Goal: Information Seeking & Learning: Learn about a topic

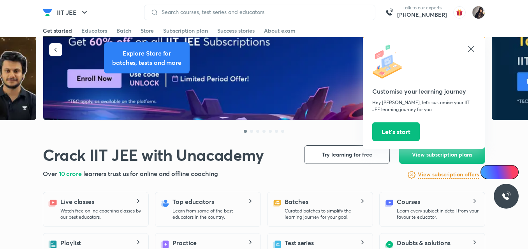
click at [473, 46] on icon at bounding box center [470, 48] width 9 height 9
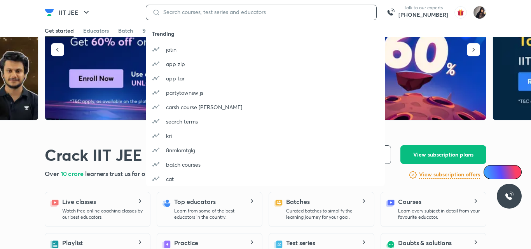
click at [272, 11] on input at bounding box center [265, 12] width 210 height 6
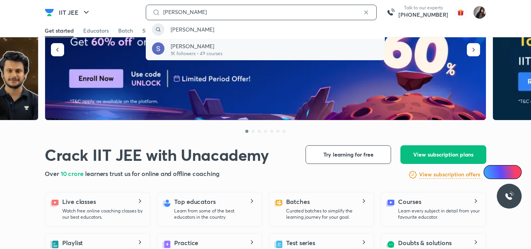
type input "sonali malik"
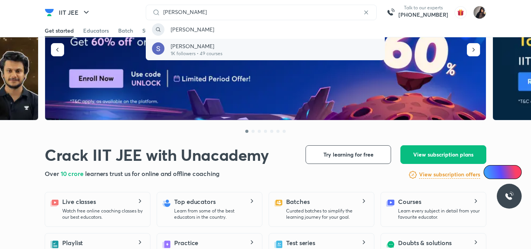
click at [213, 51] on p "1K followers • 49 courses" at bounding box center [197, 53] width 52 height 7
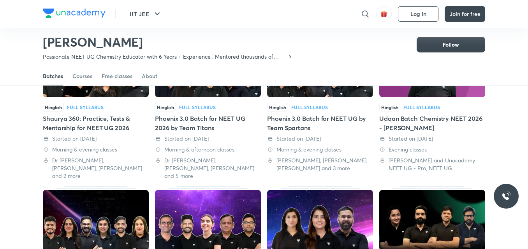
scroll to position [93, 0]
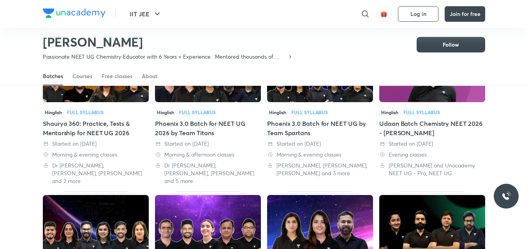
click at [402, 129] on div "Udaan Batch Chemistry NEET 2026 - Sonali Malik" at bounding box center [432, 128] width 106 height 19
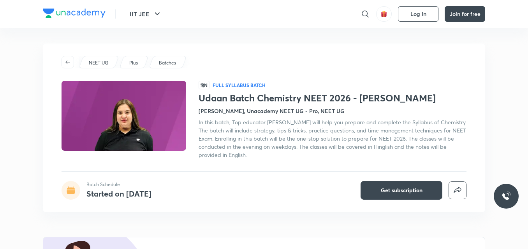
click at [235, 55] on div "NEET UG Plus Batches हिN Full Syllabus Batch Udaan Batch Chemistry NEET 2026 - …" at bounding box center [264, 128] width 442 height 169
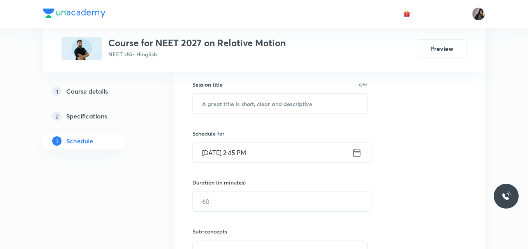
scroll to position [202, 0]
click at [235, 108] on input "text" at bounding box center [280, 105] width 174 height 20
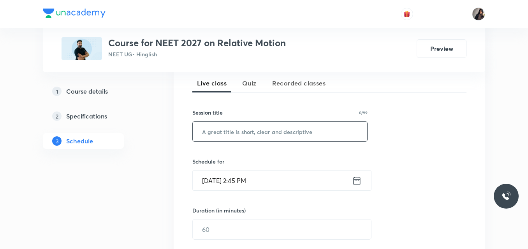
scroll to position [174, 0]
click at [249, 86] on span "Quiz" at bounding box center [249, 83] width 14 height 9
paste input "Quiz-2"
click at [251, 128] on input "text" at bounding box center [280, 132] width 174 height 20
type input "Quiz-2"
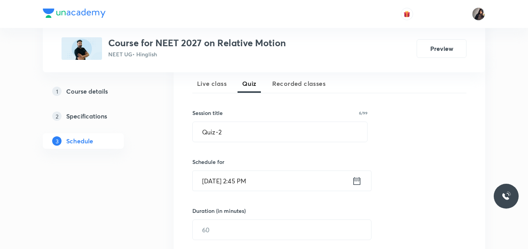
click at [218, 181] on input "Oct 6, 2025, 2:45 PM" at bounding box center [272, 181] width 159 height 20
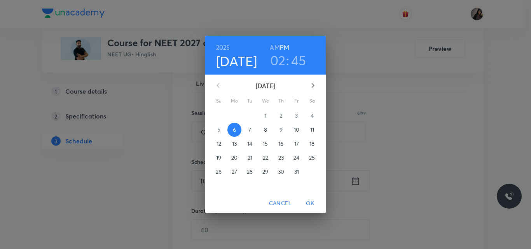
click at [220, 160] on p "19" at bounding box center [218, 158] width 5 height 8
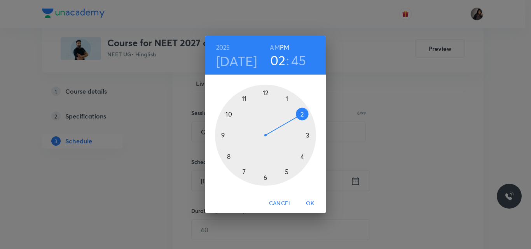
click at [221, 135] on div at bounding box center [265, 135] width 101 height 101
click at [266, 91] on div at bounding box center [265, 135] width 101 height 101
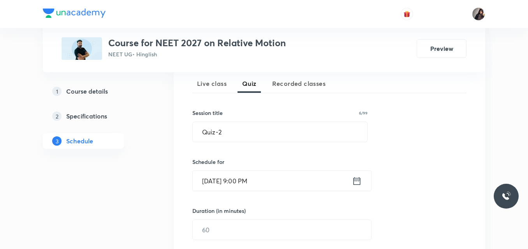
scroll to position [204, 0]
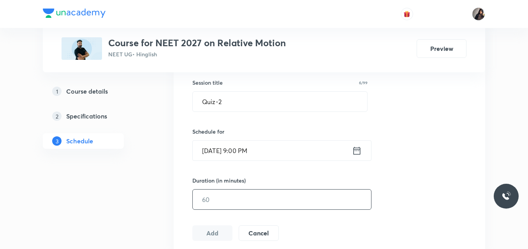
click at [233, 201] on input "text" at bounding box center [282, 200] width 178 height 20
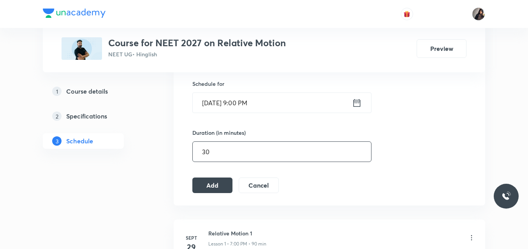
scroll to position [257, 0]
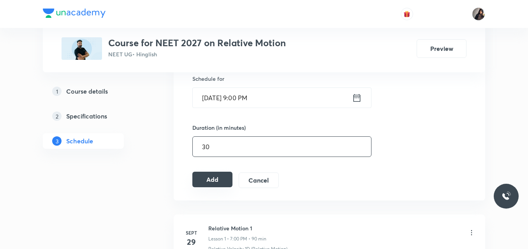
type input "30"
click at [214, 178] on button "Add" at bounding box center [212, 180] width 40 height 16
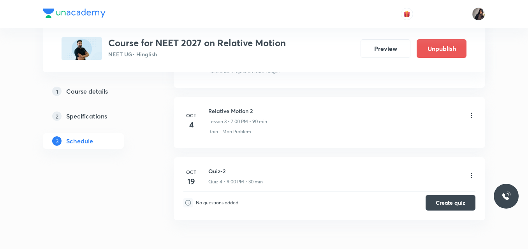
scroll to position [289, 0]
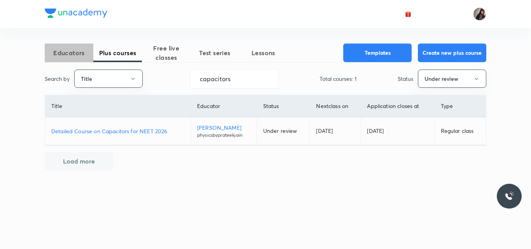
click at [57, 53] on span "Educators" at bounding box center [69, 52] width 49 height 9
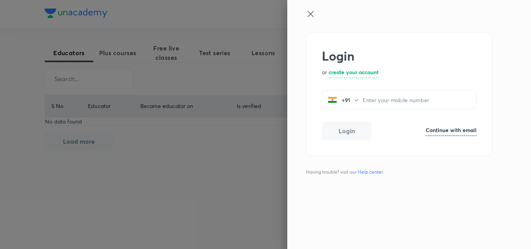
click at [313, 19] on div at bounding box center [396, 20] width 181 height 23
click at [312, 13] on icon at bounding box center [311, 14] width 6 height 6
